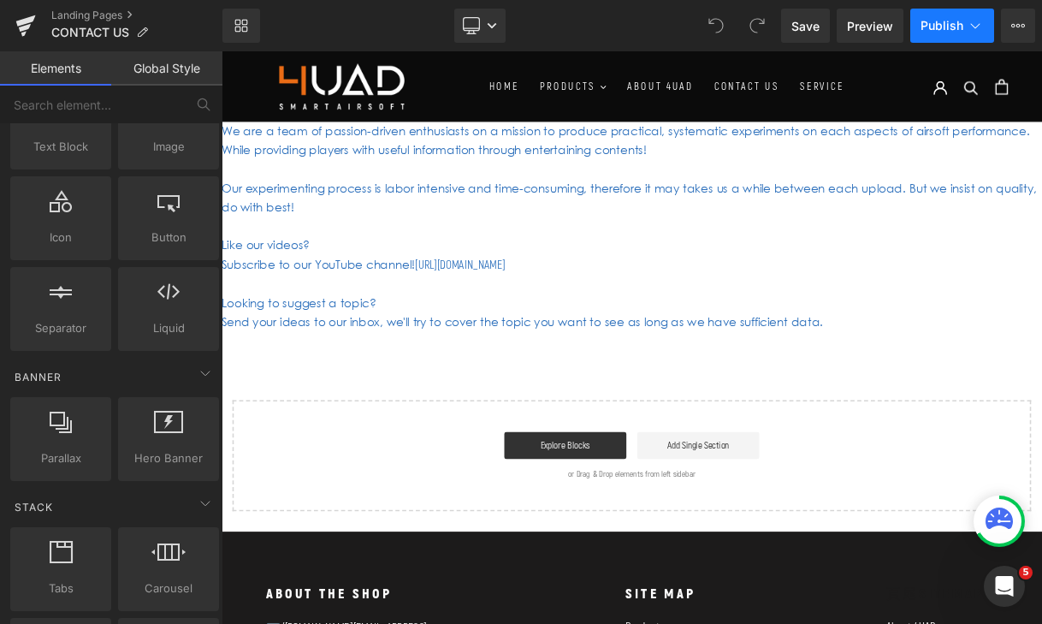
click at [976, 24] on icon at bounding box center [975, 25] width 17 height 17
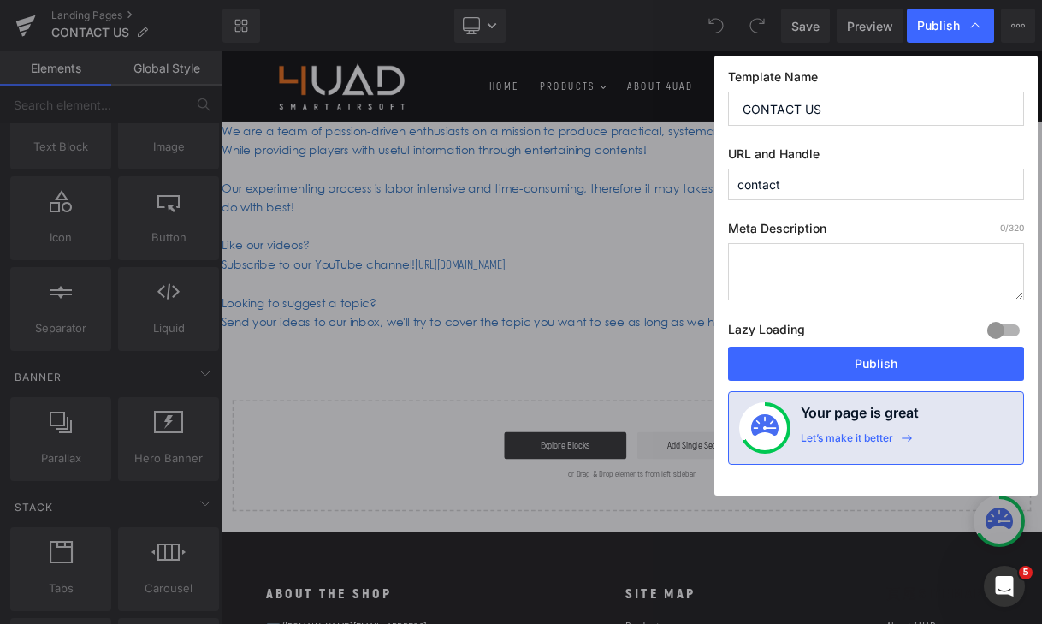
click at [977, 24] on icon at bounding box center [975, 25] width 17 height 17
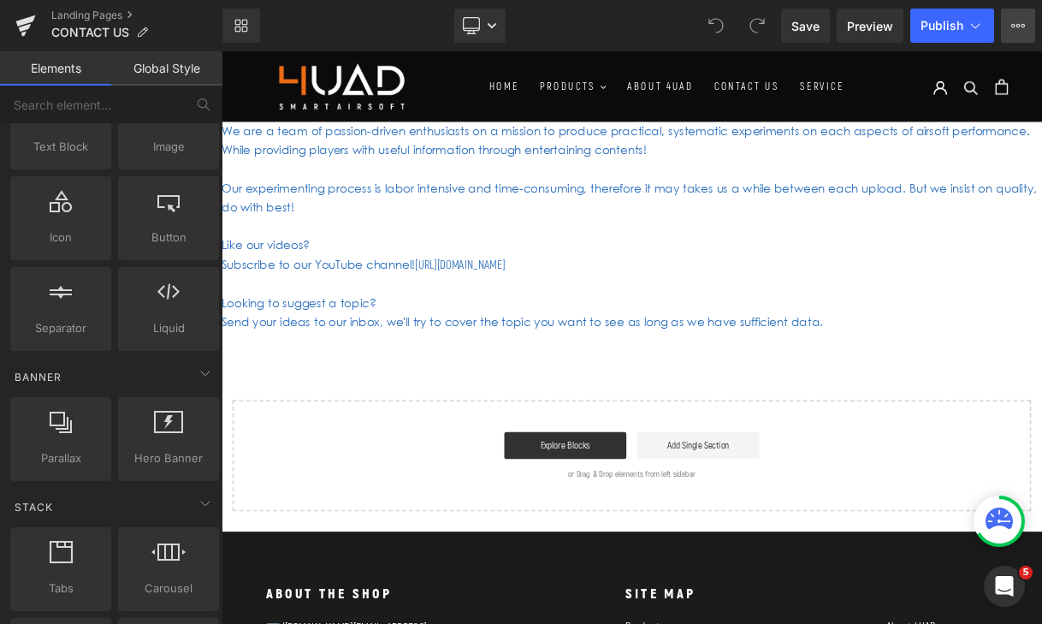
click at [1012, 29] on icon at bounding box center [1018, 26] width 14 height 14
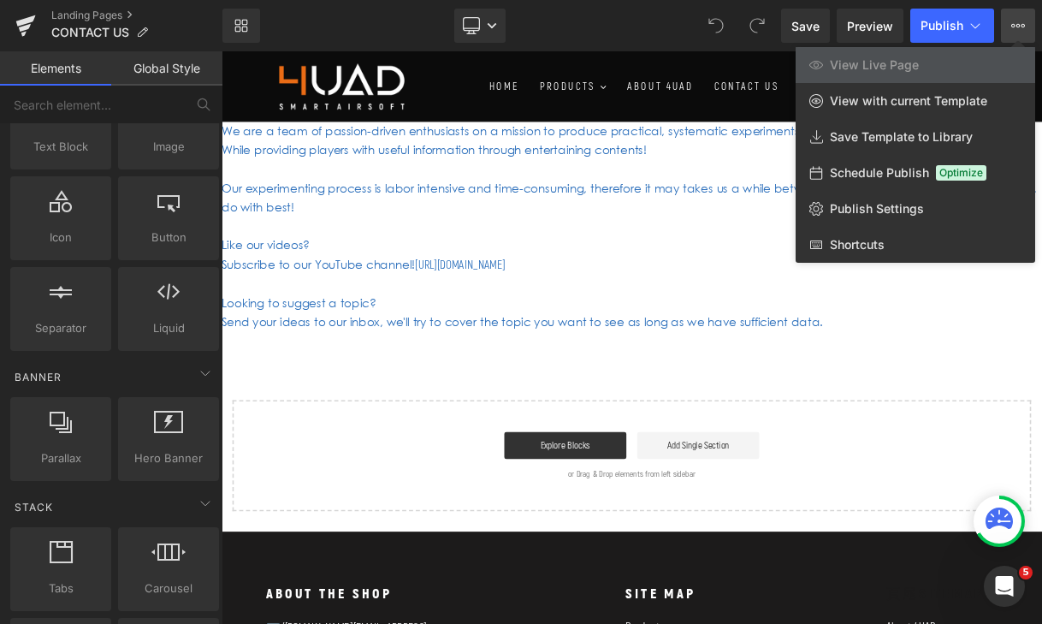
click at [1012, 29] on icon at bounding box center [1018, 26] width 14 height 14
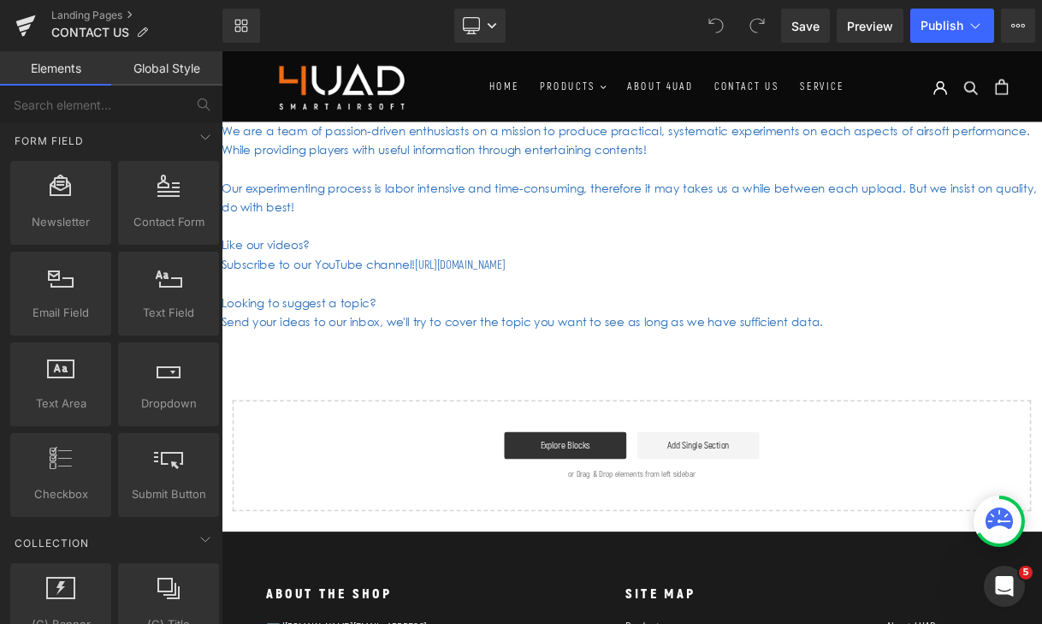
scroll to position [2453, 0]
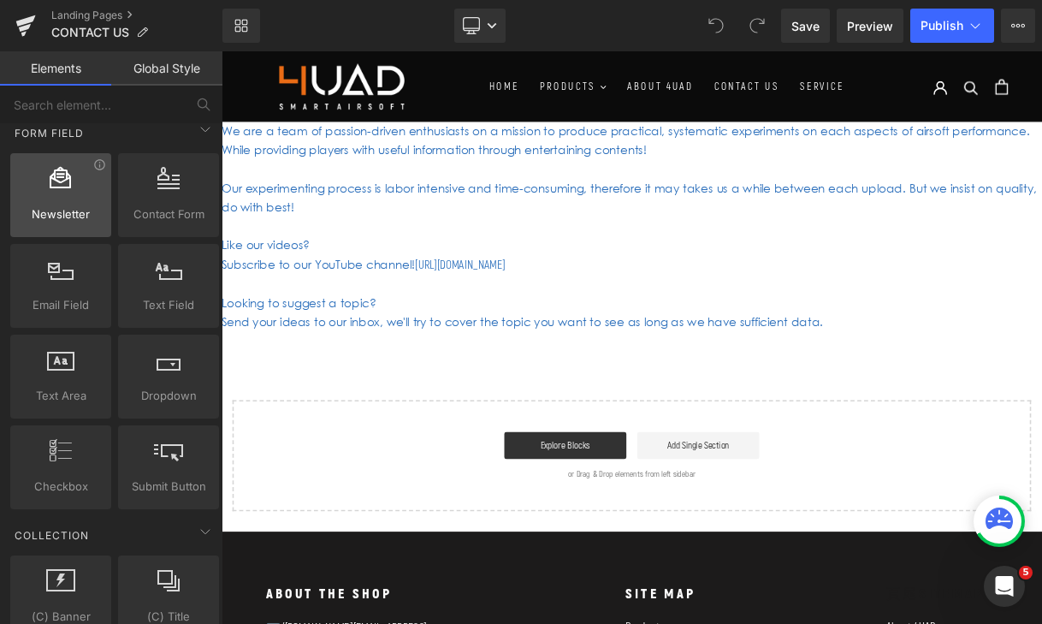
click at [58, 205] on span "Newsletter" at bounding box center [60, 214] width 91 height 18
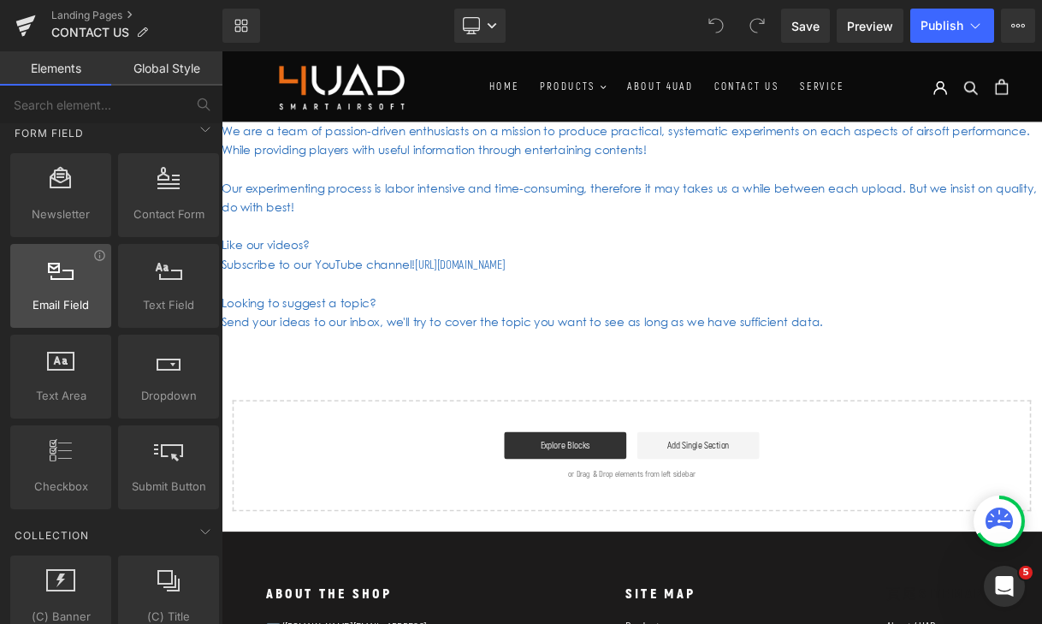
click at [64, 288] on div at bounding box center [60, 276] width 91 height 38
click at [64, 314] on div "Email Field emails, forms, fields, inputs" at bounding box center [60, 286] width 101 height 84
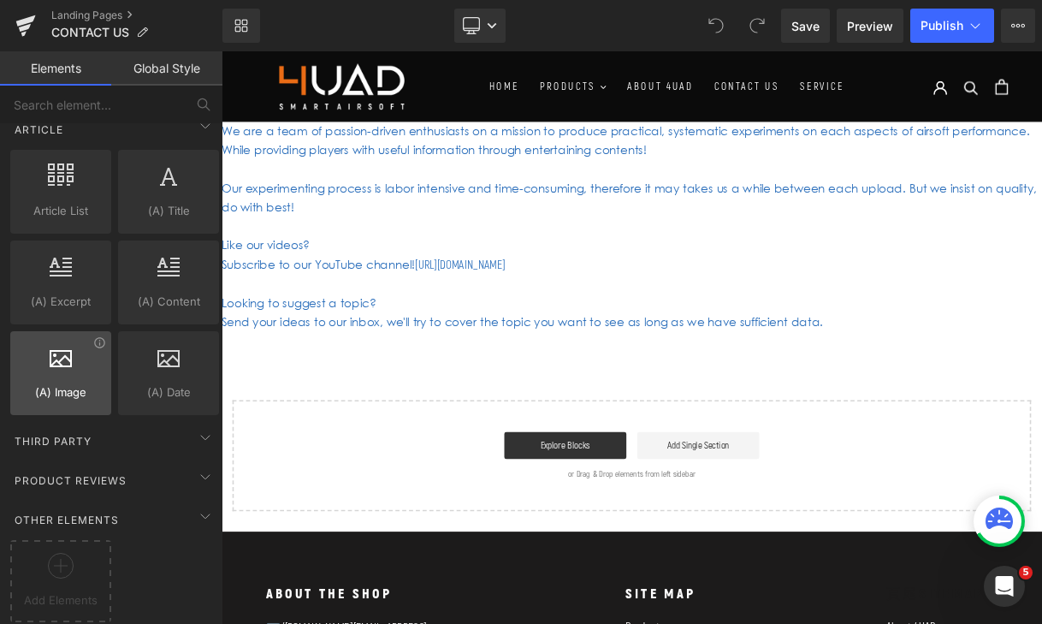
scroll to position [3182, 0]
click at [101, 502] on div "Other Elements" at bounding box center [115, 519] width 216 height 34
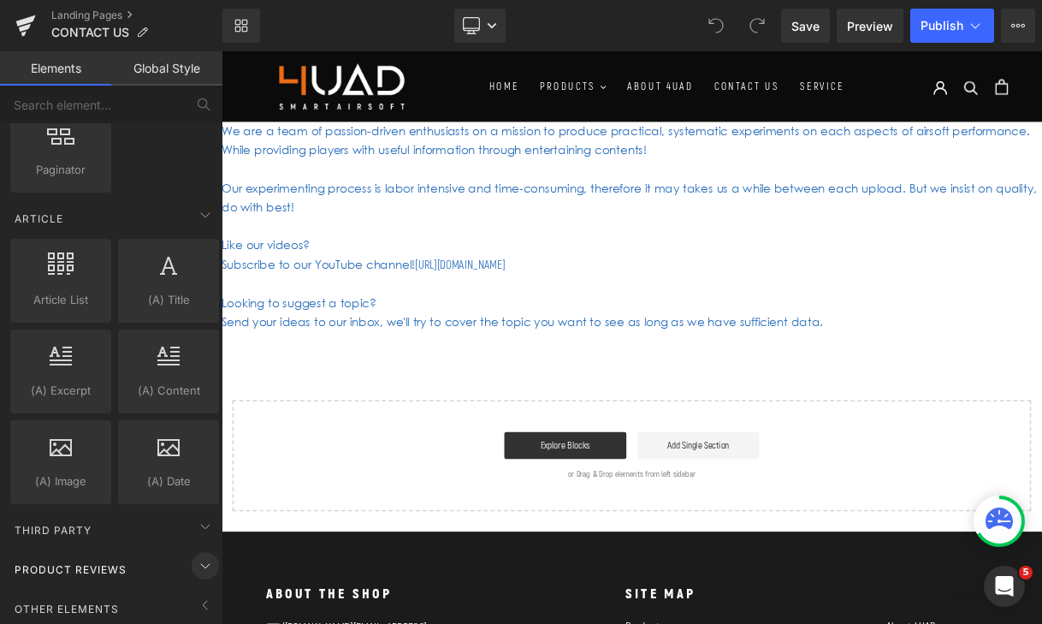
click at [196, 555] on icon at bounding box center [205, 565] width 21 height 21
click at [200, 520] on icon at bounding box center [205, 526] width 21 height 21
click at [196, 555] on icon at bounding box center [205, 565] width 21 height 21
click at [196, 595] on icon at bounding box center [205, 605] width 21 height 21
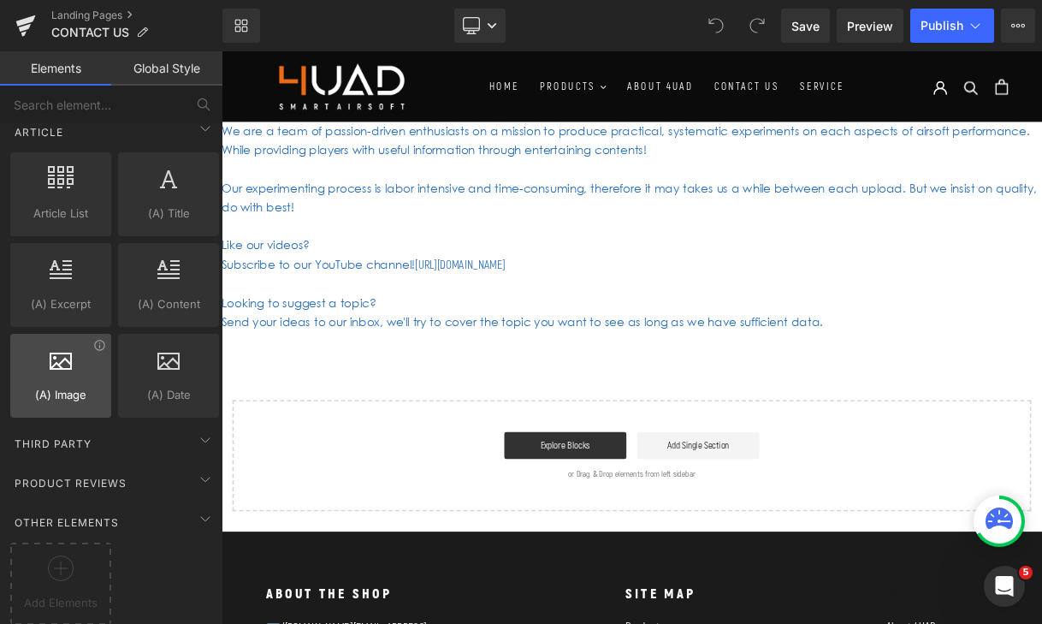
scroll to position [3069, 0]
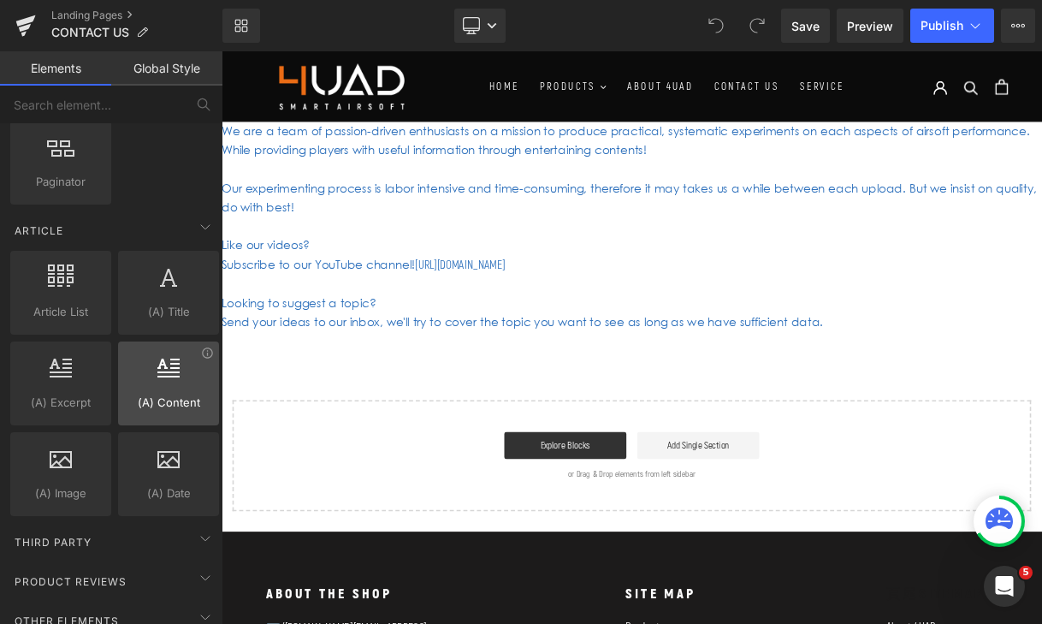
click at [158, 400] on span "(A) Content" at bounding box center [168, 403] width 91 height 18
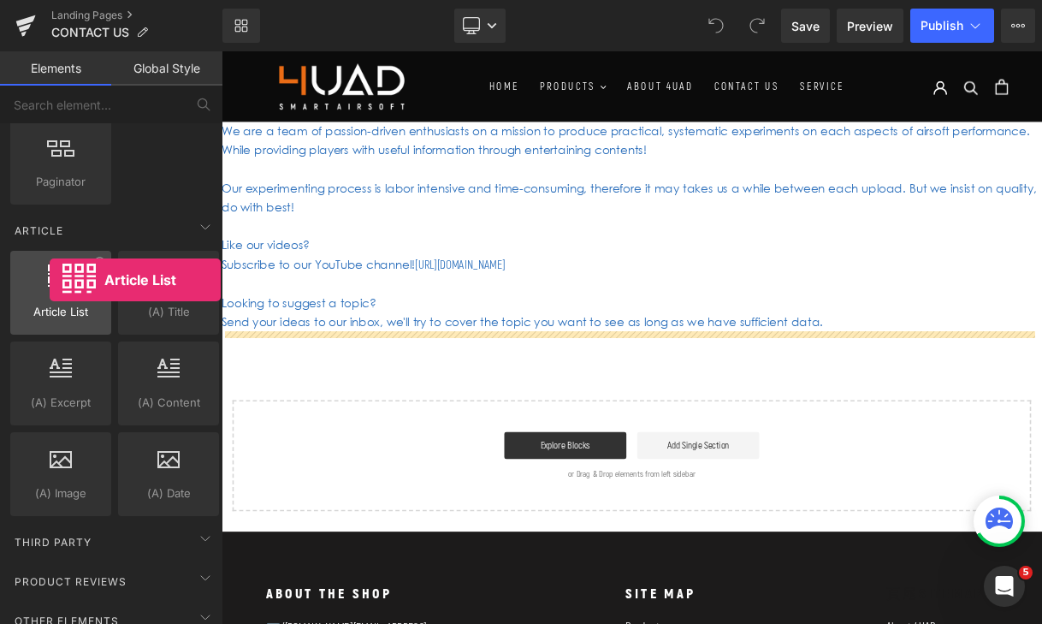
click at [50, 280] on icon at bounding box center [61, 275] width 26 height 22
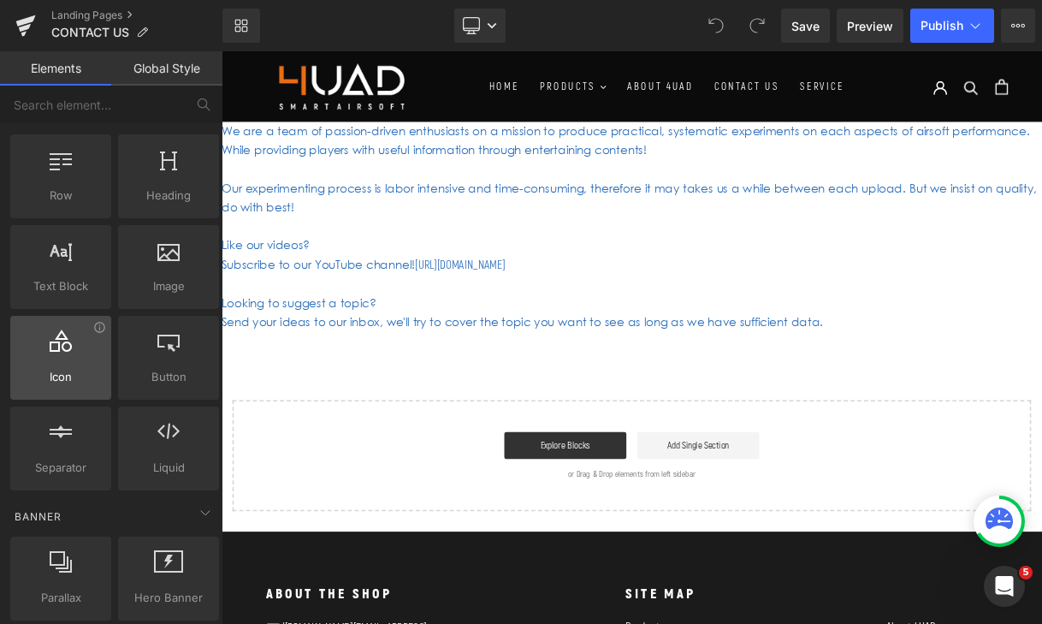
scroll to position [0, 0]
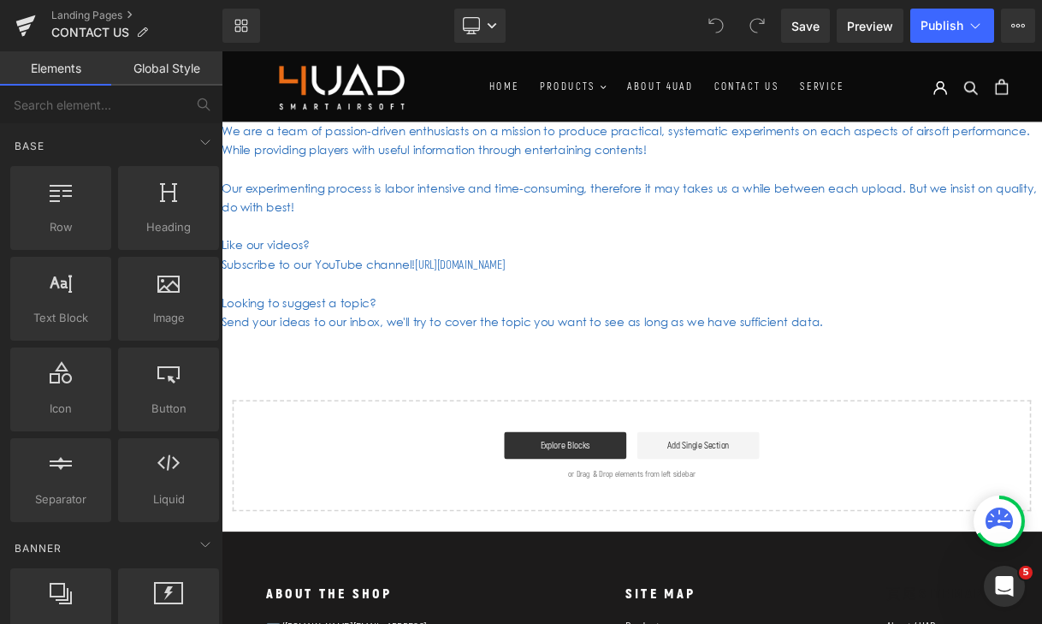
click at [181, 80] on link "Global Style" at bounding box center [166, 68] width 111 height 34
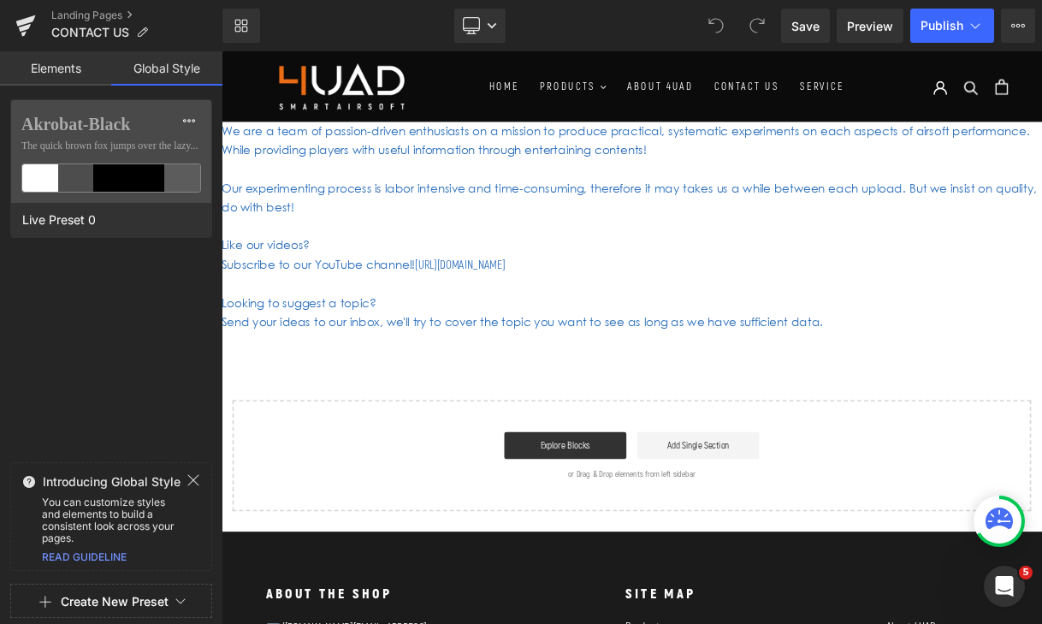
click at [60, 68] on link "Elements" at bounding box center [55, 68] width 111 height 34
